Goal: Ask a question: Seek information or help from site administrators or community

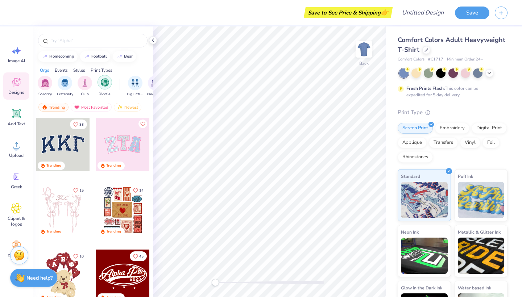
click at [107, 87] on div "filter for Sports" at bounding box center [104, 82] width 14 height 14
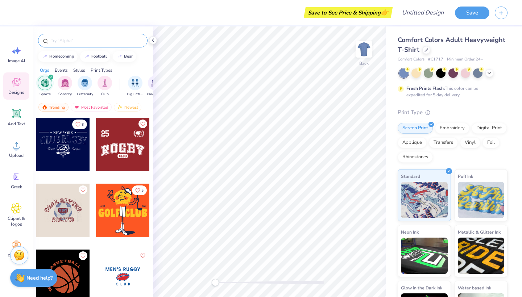
click at [102, 43] on input "text" at bounding box center [96, 40] width 93 height 7
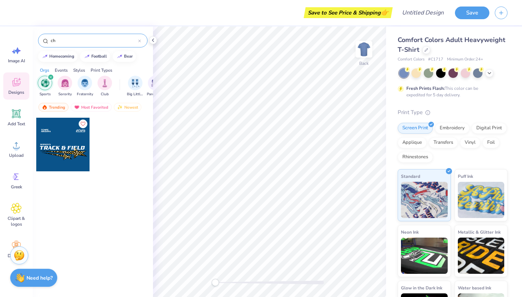
type input "c"
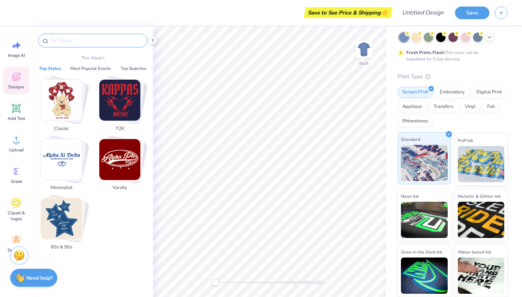
scroll to position [36, 0]
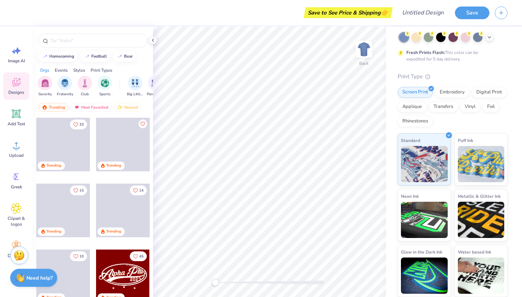
scroll to position [36, 0]
click at [26, 274] on strong "Need help?" at bounding box center [39, 277] width 26 height 7
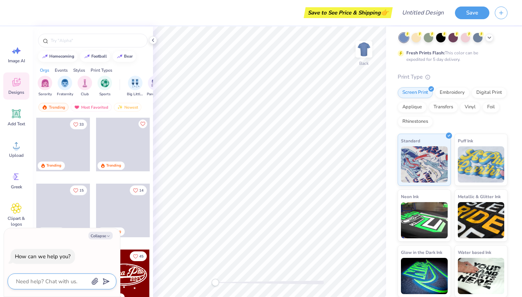
click at [36, 281] on textarea at bounding box center [52, 281] width 74 height 9
type textarea "i"
type textarea "x"
type textarea "i"
type textarea "x"
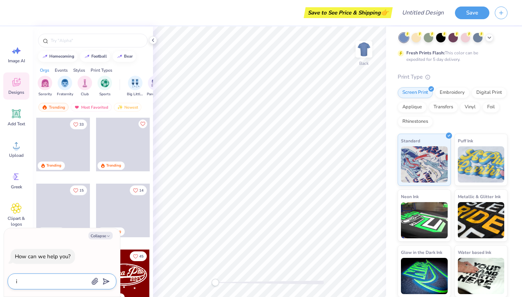
type textarea "i w"
type textarea "x"
type textarea "i wa"
type textarea "x"
type textarea "i wam"
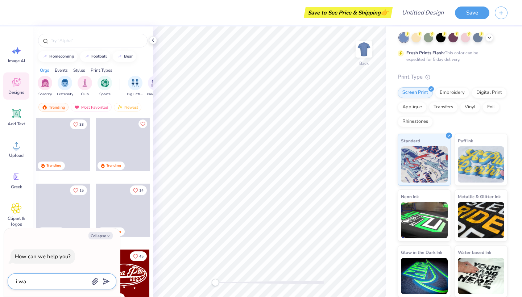
type textarea "x"
type textarea "i wa"
type textarea "x"
type textarea "i wat"
type textarea "x"
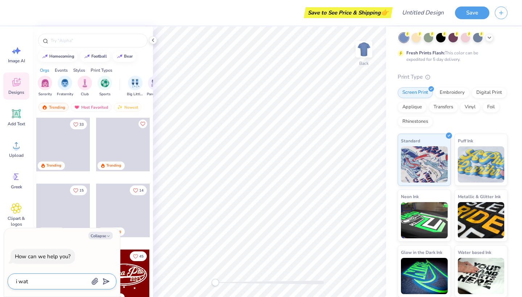
type textarea "i watn"
type textarea "x"
type textarea "i wat"
type textarea "x"
type textarea "i wa"
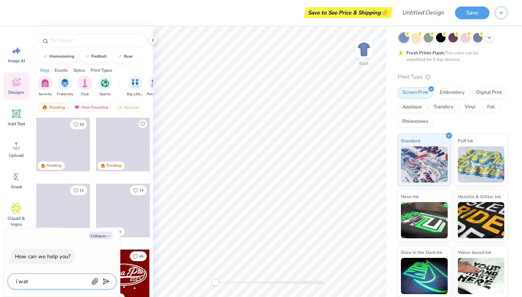
type textarea "x"
type textarea "i wan"
type textarea "x"
type textarea "i wan"
type textarea "x"
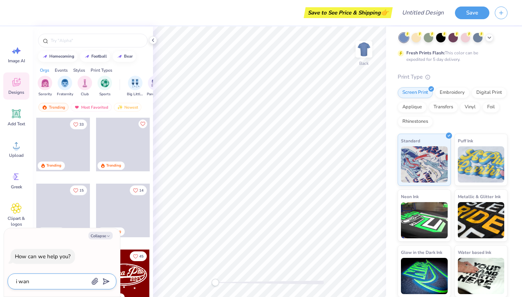
type textarea "i wan t"
type textarea "x"
type textarea "i wan"
type textarea "x"
type textarea "i wan"
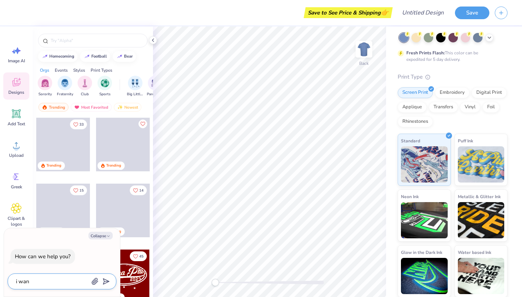
type textarea "x"
type textarea "i want"
type textarea "x"
type textarea "i want"
type textarea "x"
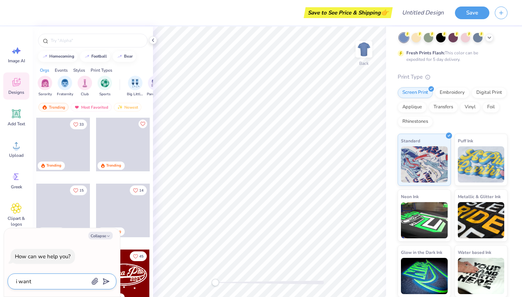
type textarea "i want t"
type textarea "x"
type textarea "i want to"
type textarea "x"
type textarea "i want to"
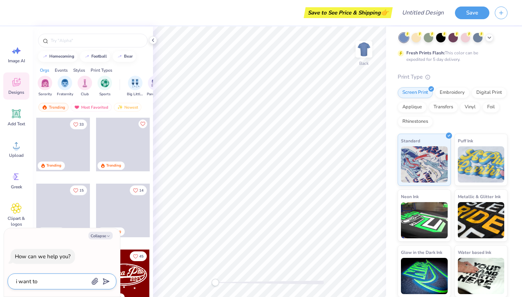
type textarea "x"
type textarea "i want to m"
type textarea "x"
type textarea "i want to ma"
type textarea "x"
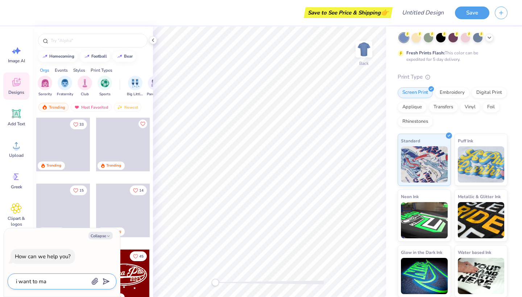
type textarea "i want to mae"
type textarea "x"
type textarea "i want to ma"
type textarea "x"
type textarea "i want to mak"
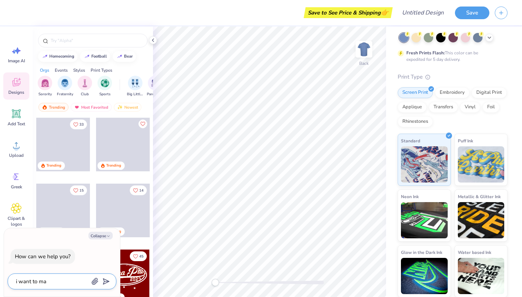
type textarea "x"
type textarea "i want to make"
type textarea "x"
type textarea "i want to make"
type textarea "x"
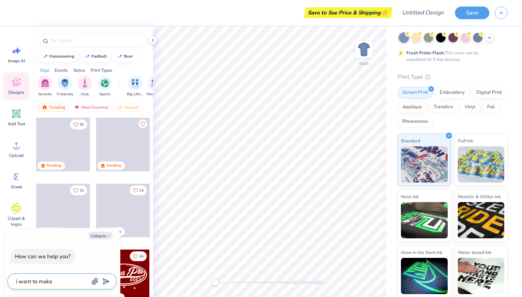
type textarea "i want to make a"
type textarea "x"
type textarea "i want to make a"
type textarea "x"
type textarea "i want to make a s"
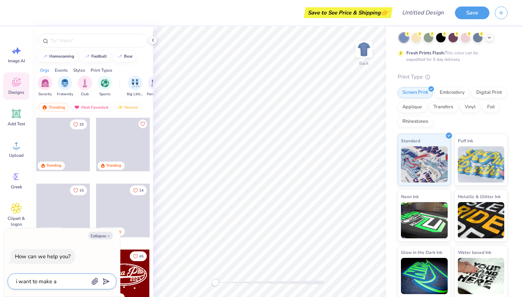
type textarea "x"
type textarea "i want to make a sw"
type textarea "x"
type textarea "i want to make a swe"
type textarea "x"
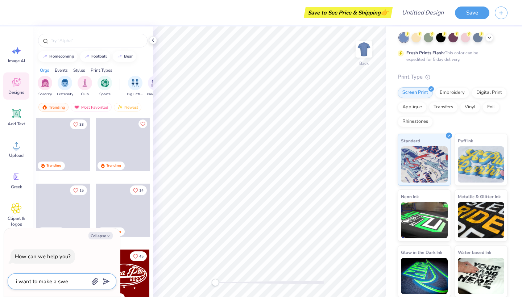
type textarea "i want to make a swea"
type textarea "x"
type textarea "i want to make a sweat"
type textarea "x"
type textarea "i want to make a sweats"
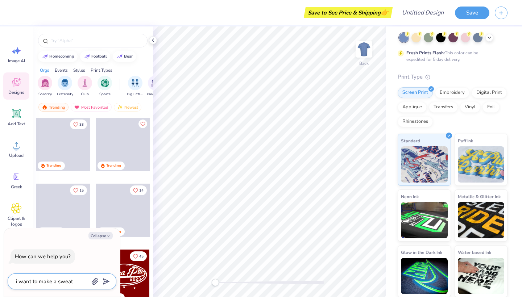
type textarea "x"
type textarea "i want to make a sweatsh"
type textarea "x"
type textarea "i want to make a sweatshi"
type textarea "x"
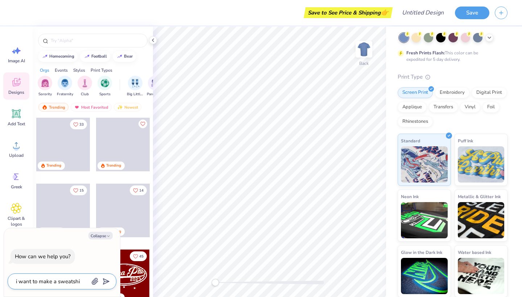
type textarea "i want to make a sweatshir"
type textarea "x"
type textarea "i want to make a sweatshirt"
type textarea "x"
type textarea "i want to make a sweatshirt"
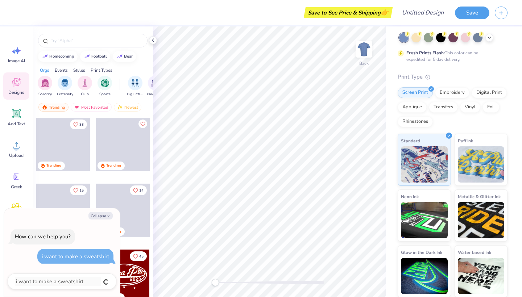
type textarea "x"
click at [107, 218] on icon "button" at bounding box center [108, 216] width 4 height 4
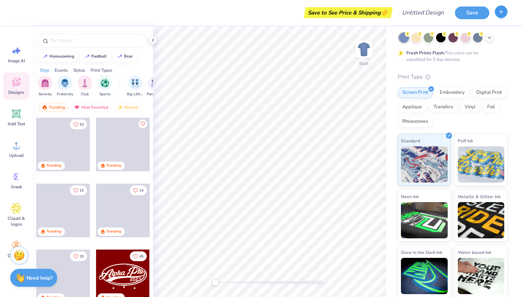
click at [503, 13] on icon "button" at bounding box center [501, 12] width 6 height 6
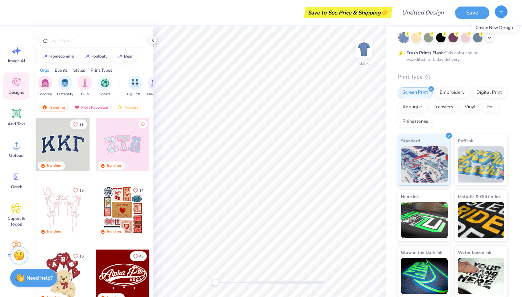
click at [503, 13] on icon "button" at bounding box center [501, 12] width 6 height 6
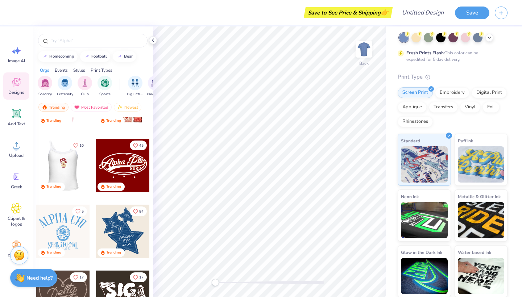
scroll to position [117, 0]
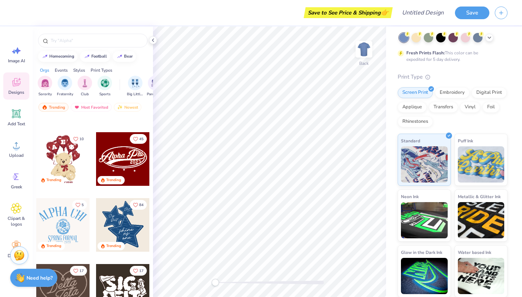
type textarea "x"
